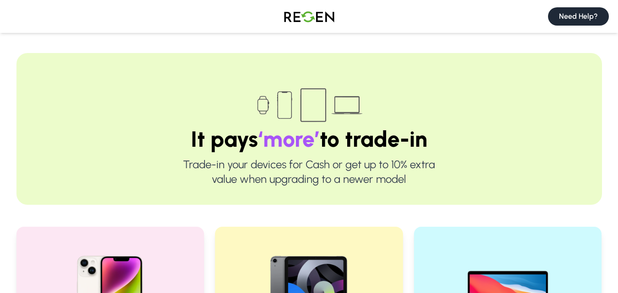
click at [571, 15] on button "Need Help?" at bounding box center [578, 16] width 61 height 18
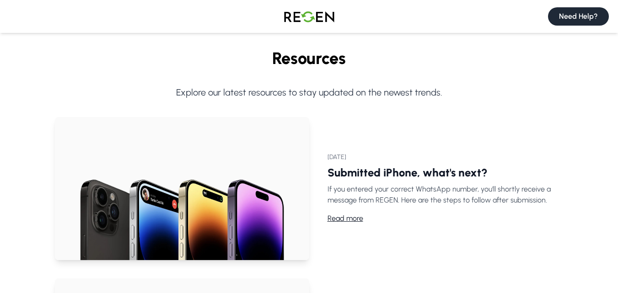
click at [589, 8] on button "Need Help?" at bounding box center [578, 16] width 61 height 18
click at [590, 14] on button "Need Help?" at bounding box center [578, 16] width 61 height 18
click at [597, 18] on button "Need Help?" at bounding box center [578, 16] width 61 height 18
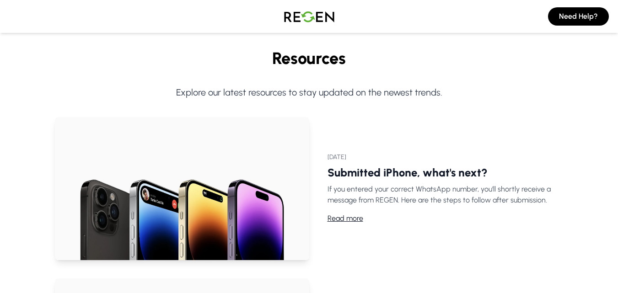
click at [321, 20] on img at bounding box center [309, 17] width 64 height 26
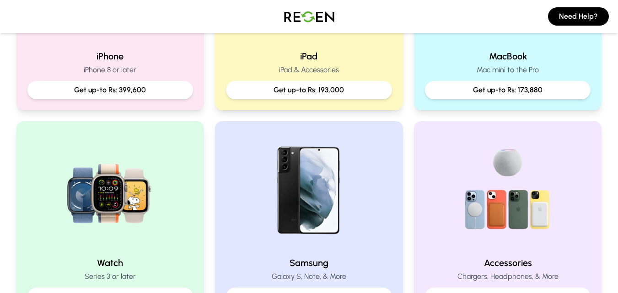
scroll to position [335, 0]
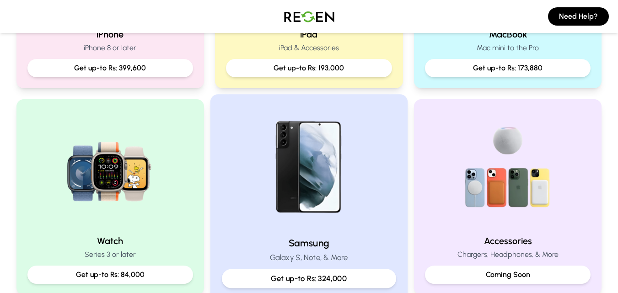
click at [323, 244] on h2 "Samsung" at bounding box center [309, 243] width 174 height 13
